Goal: Task Accomplishment & Management: Manage account settings

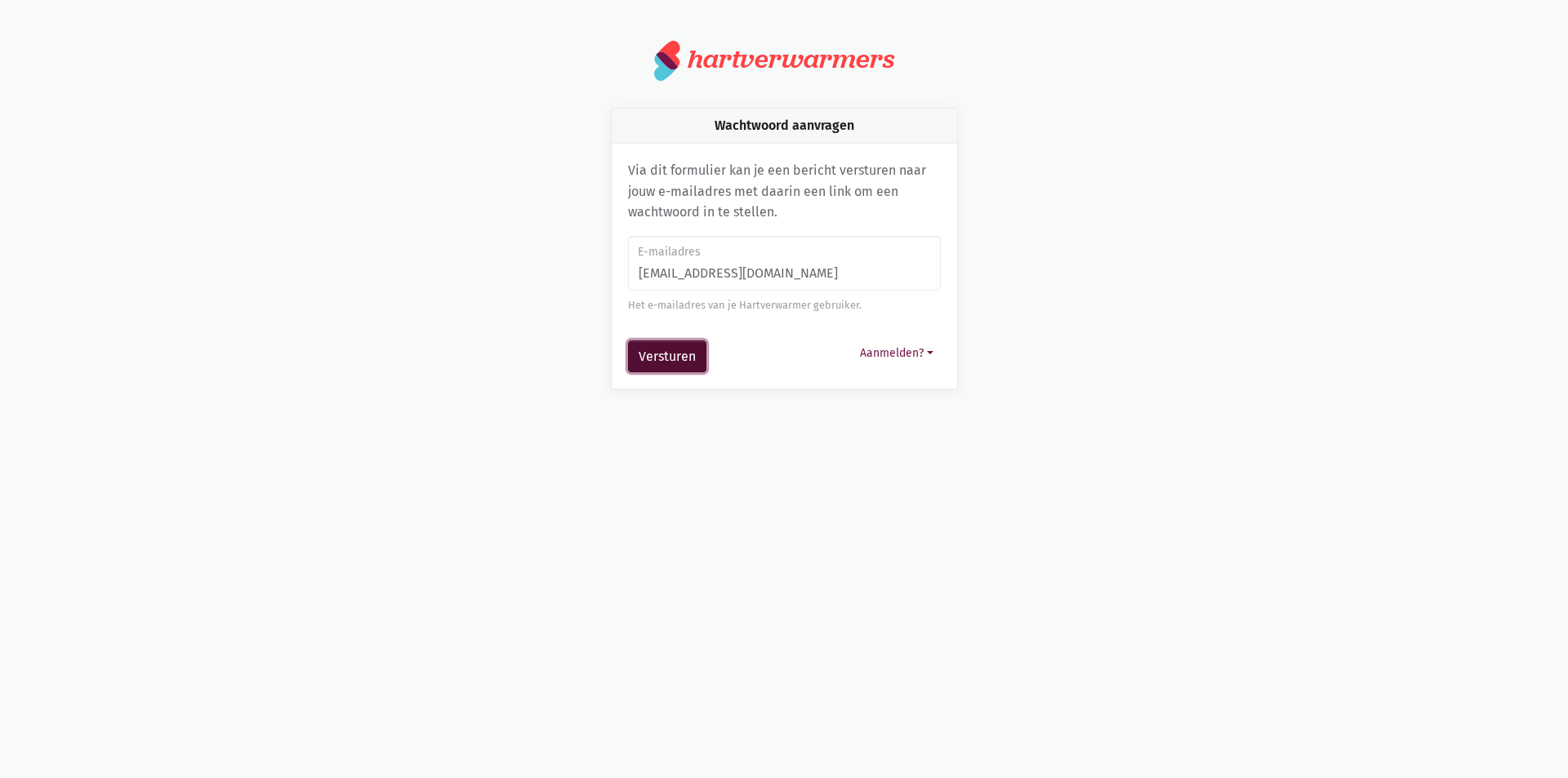
click at [688, 359] on button "Versturen" at bounding box center [667, 357] width 79 height 32
